Goal: Check status: Check status

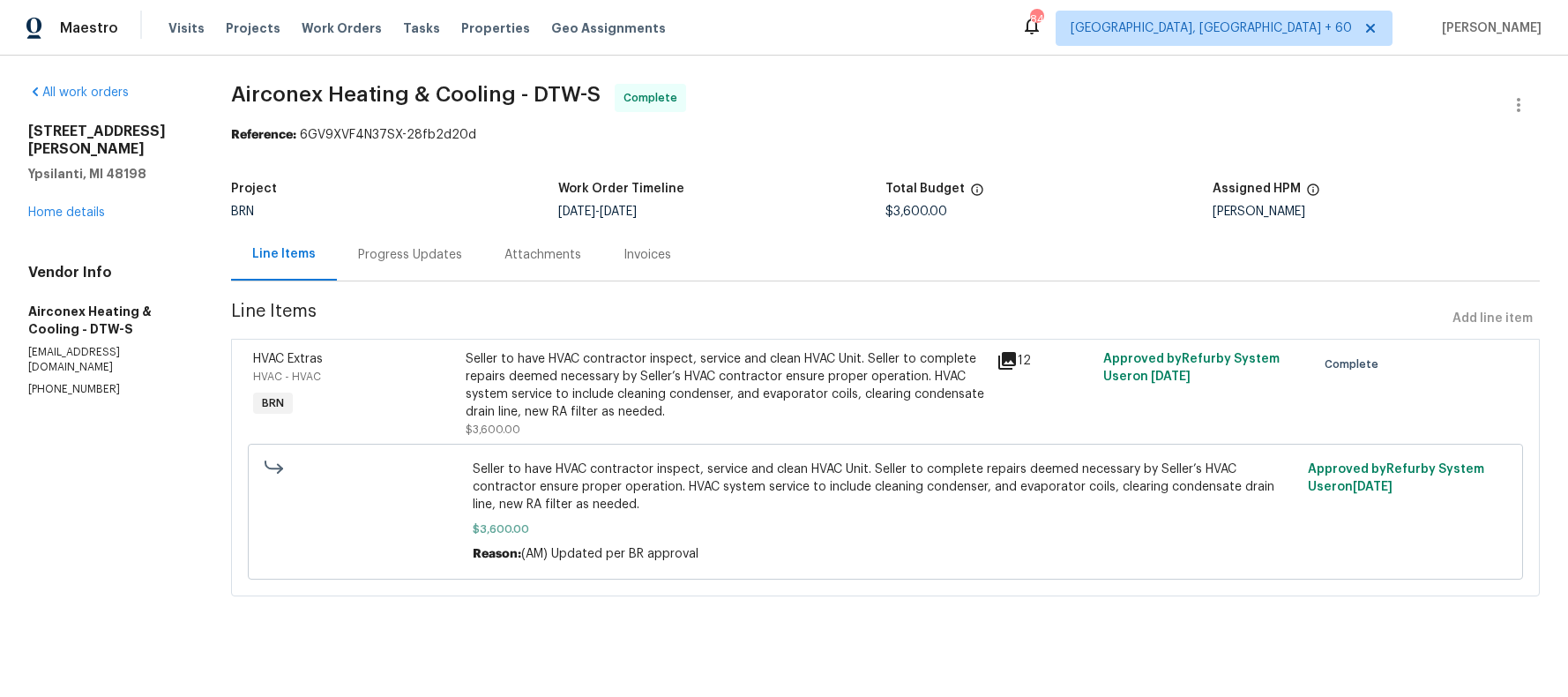
click at [408, 255] on div "Progress Updates" at bounding box center [409, 255] width 104 height 18
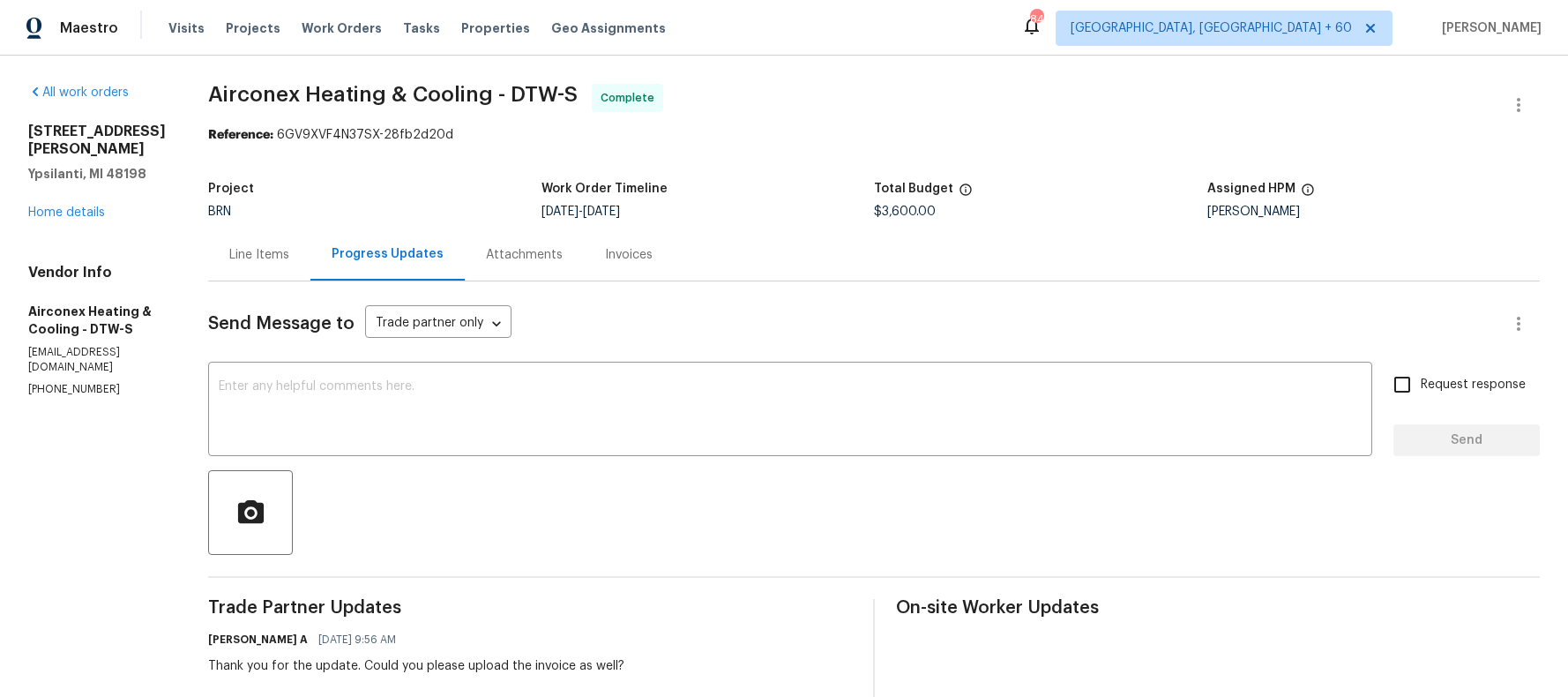
click at [605, 241] on div "Invoices" at bounding box center [629, 254] width 90 height 52
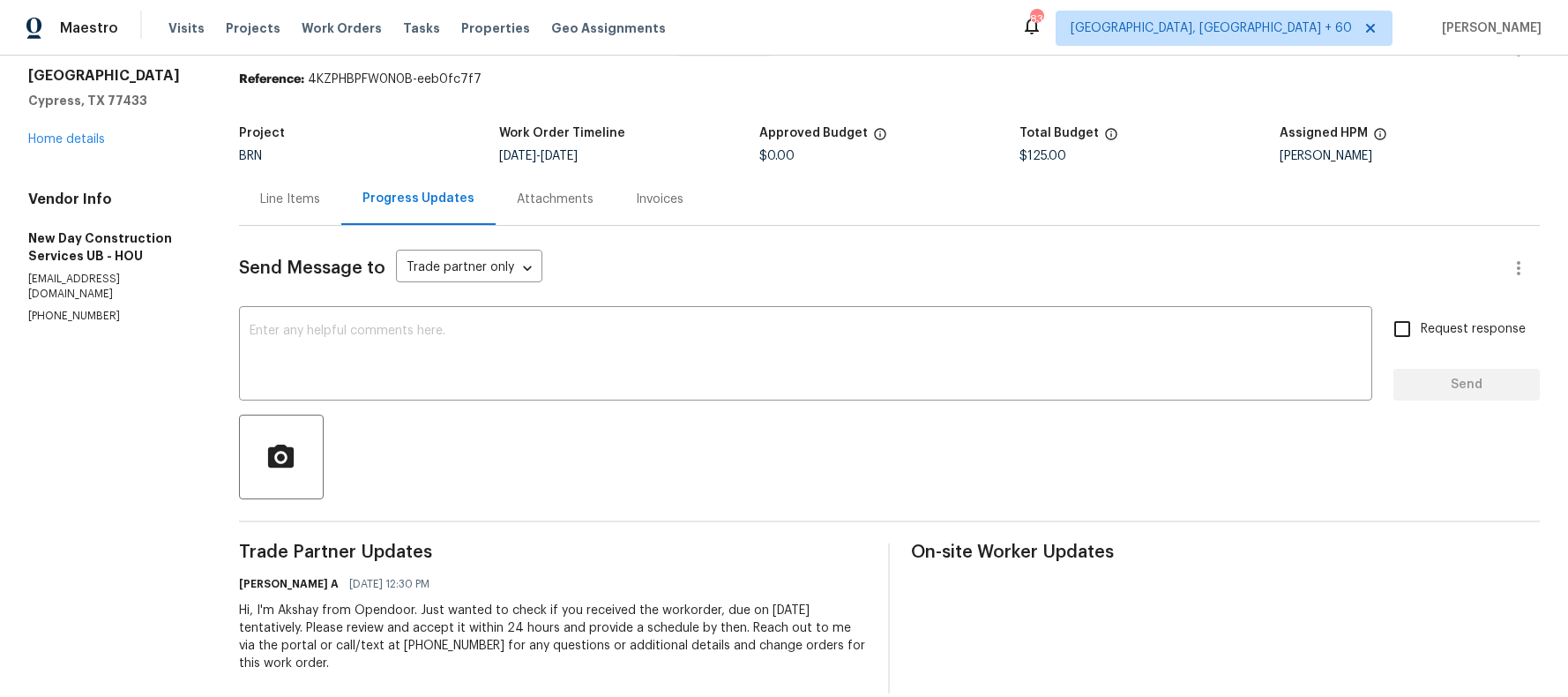
scroll to position [94, 0]
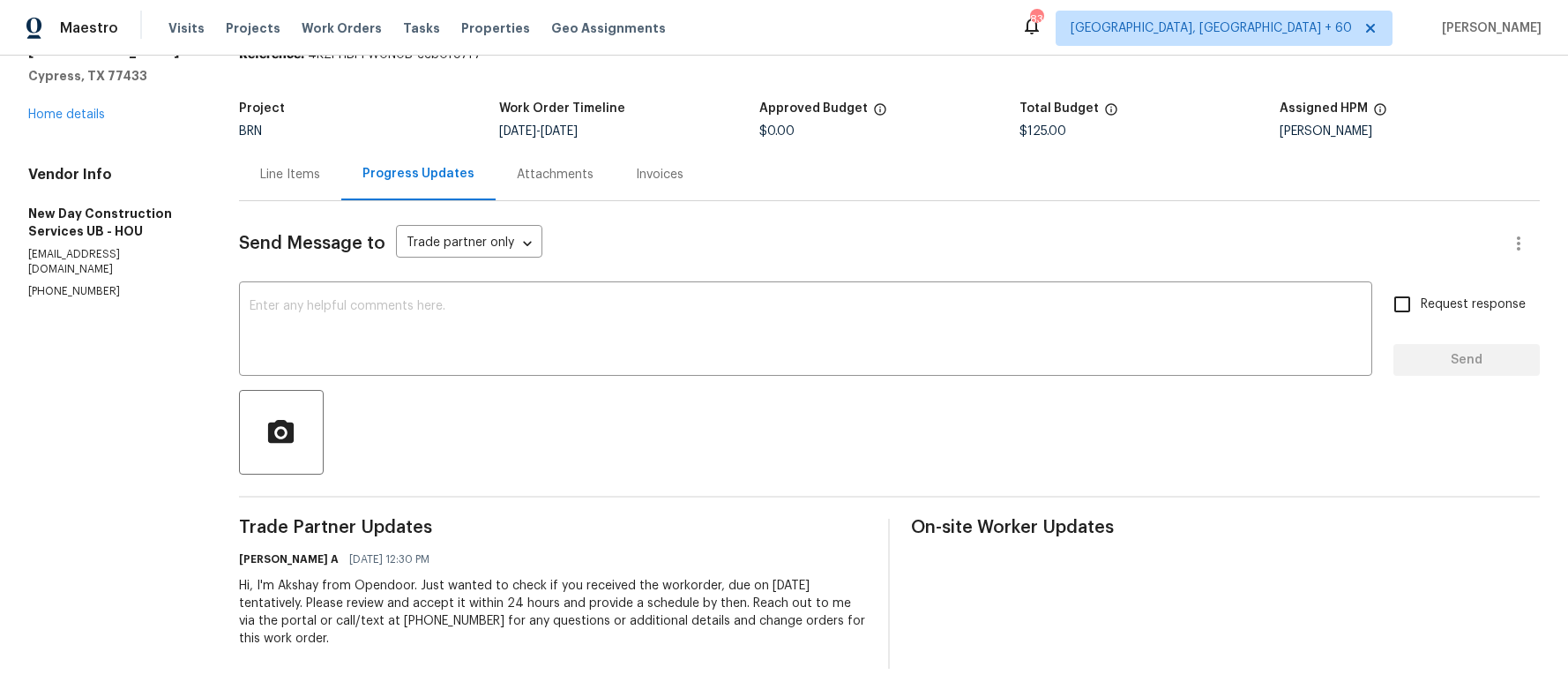
click at [303, 166] on div "Line Items" at bounding box center [290, 175] width 60 height 18
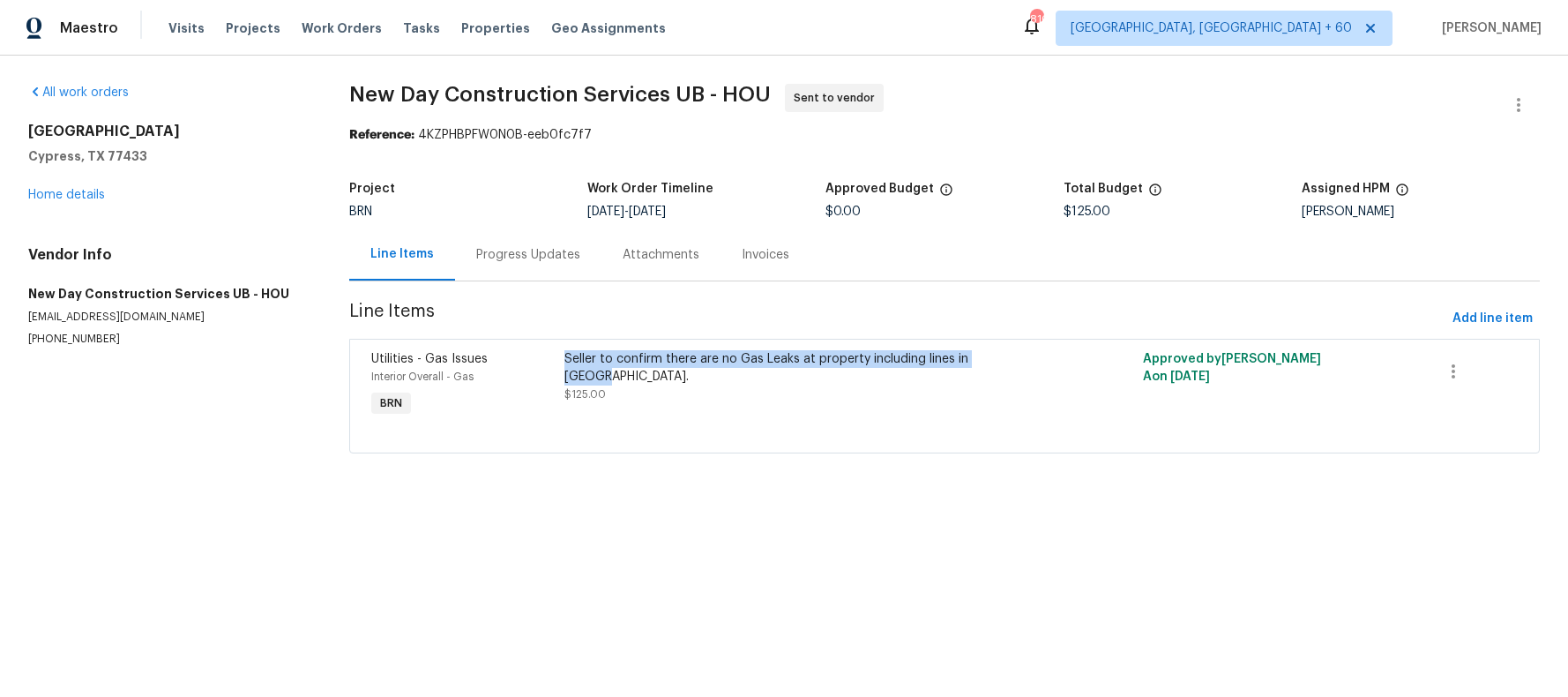
drag, startPoint x: 561, startPoint y: 356, endPoint x: 993, endPoint y: 360, distance: 432.0
click at [993, 360] on div "Seller to confirm there are no Gas Leaks at property including lines in [GEOGRA…" at bounding box center [800, 368] width 472 height 36
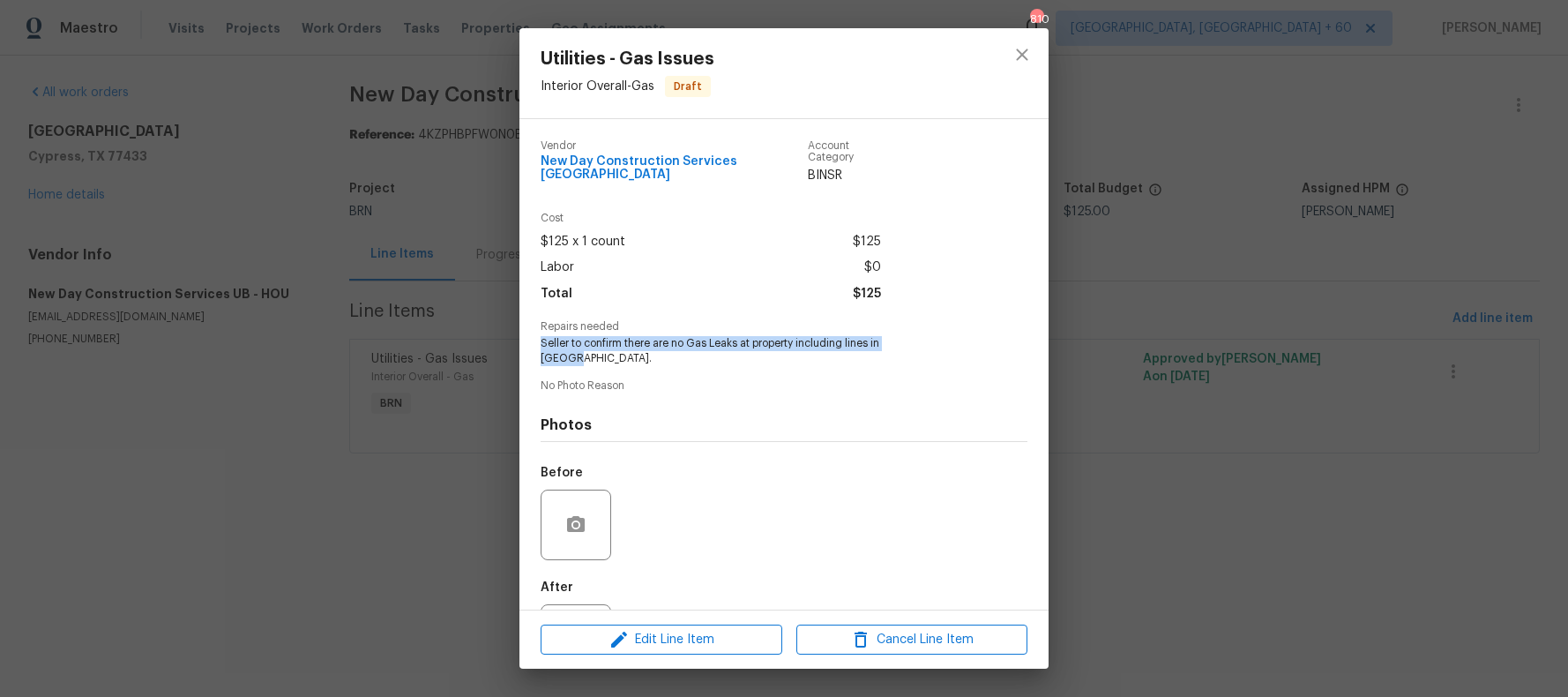
drag, startPoint x: 542, startPoint y: 333, endPoint x: 908, endPoint y: 329, distance: 366.0
click at [910, 336] on span "Seller to confirm there are no Gas Leaks at property including lines in [GEOGRA…" at bounding box center [760, 351] width 438 height 30
copy span "Seller to confirm there are no Gas Leaks at property including lines in [GEOGRA…"
drag, startPoint x: 295, startPoint y: 476, endPoint x: 300, endPoint y: 459, distance: 17.7
click at [287, 475] on div "Utilities - Gas Issues Interior Overall - Gas Draft Vendor New Day Construction…" at bounding box center [784, 348] width 1568 height 697
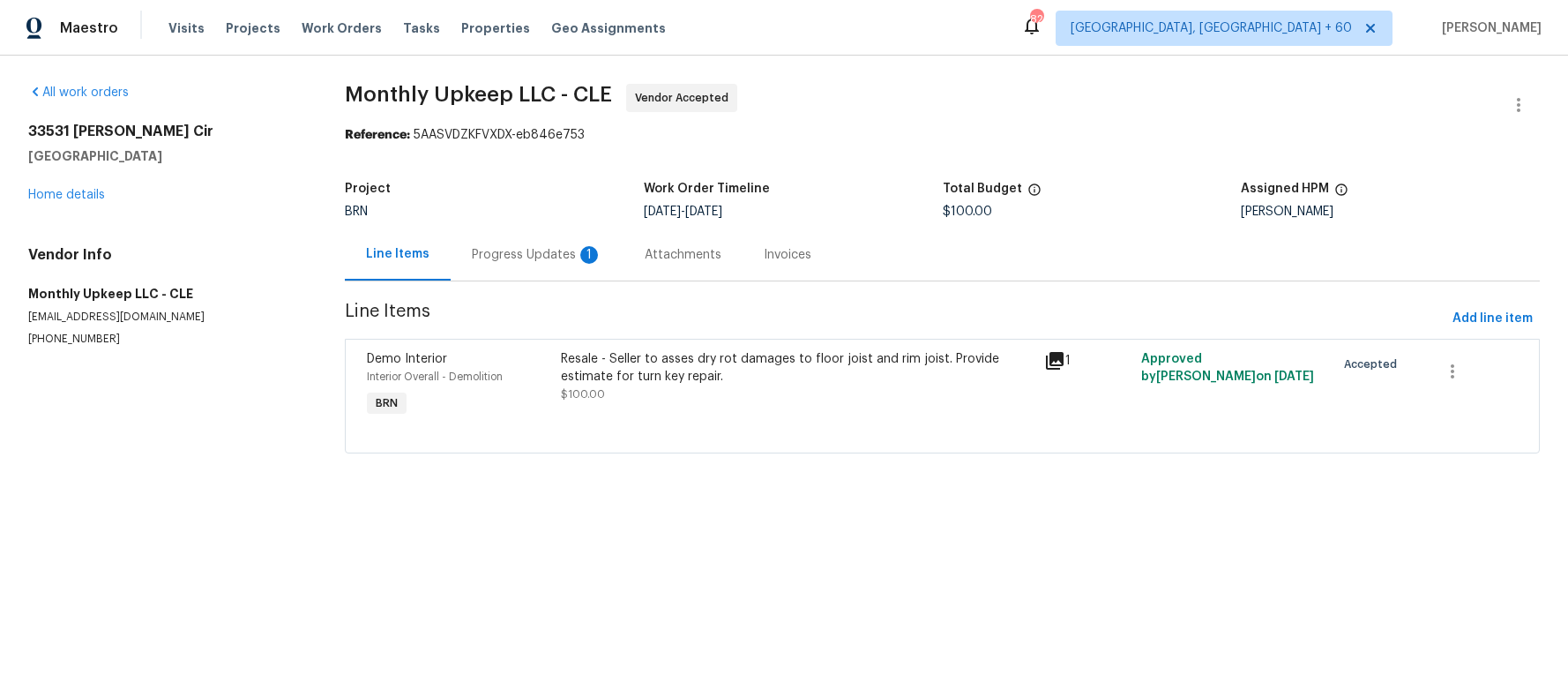
click at [528, 267] on div "Progress Updates 1" at bounding box center [537, 254] width 173 height 52
